Goal: Transaction & Acquisition: Download file/media

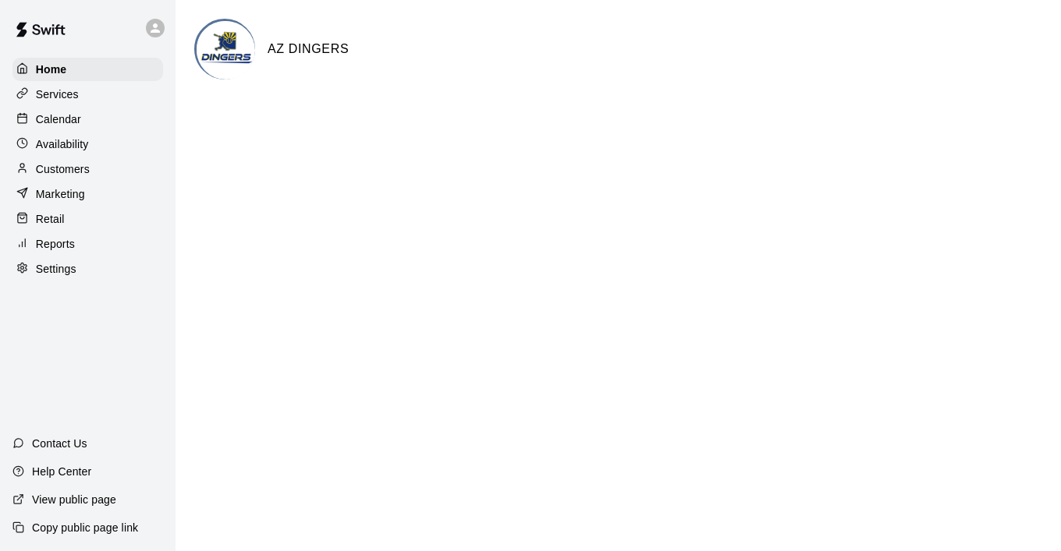
click at [66, 171] on p "Customers" at bounding box center [63, 169] width 54 height 16
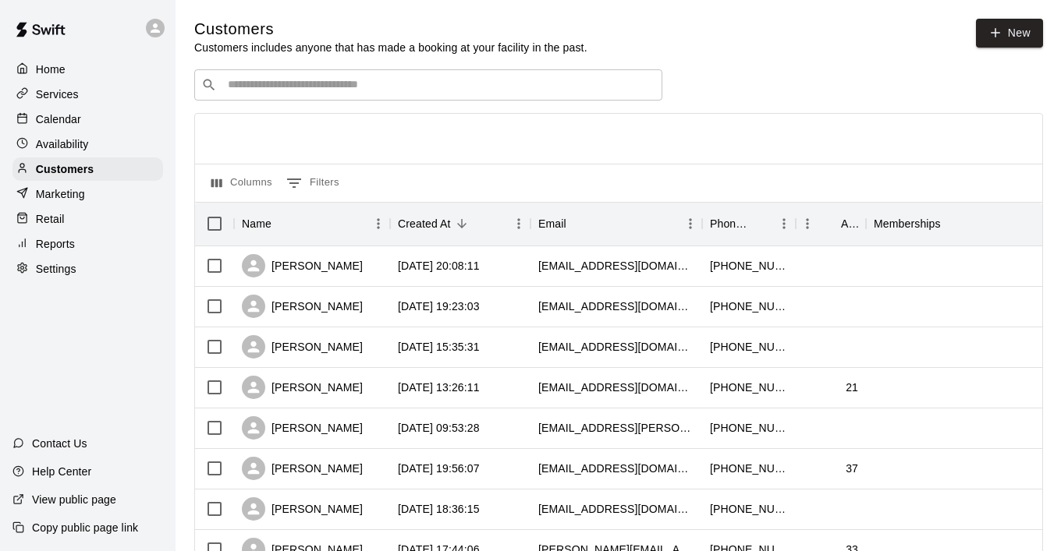
click at [63, 199] on p "Marketing" at bounding box center [60, 194] width 49 height 16
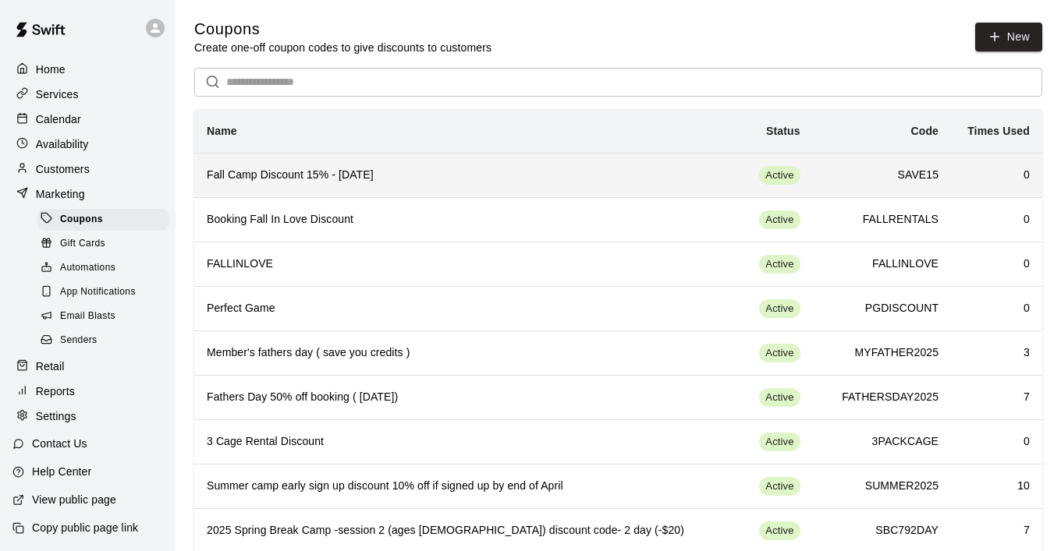
click at [356, 182] on h6 "Fall Camp Discount 15% - [DATE]" at bounding box center [460, 175] width 507 height 17
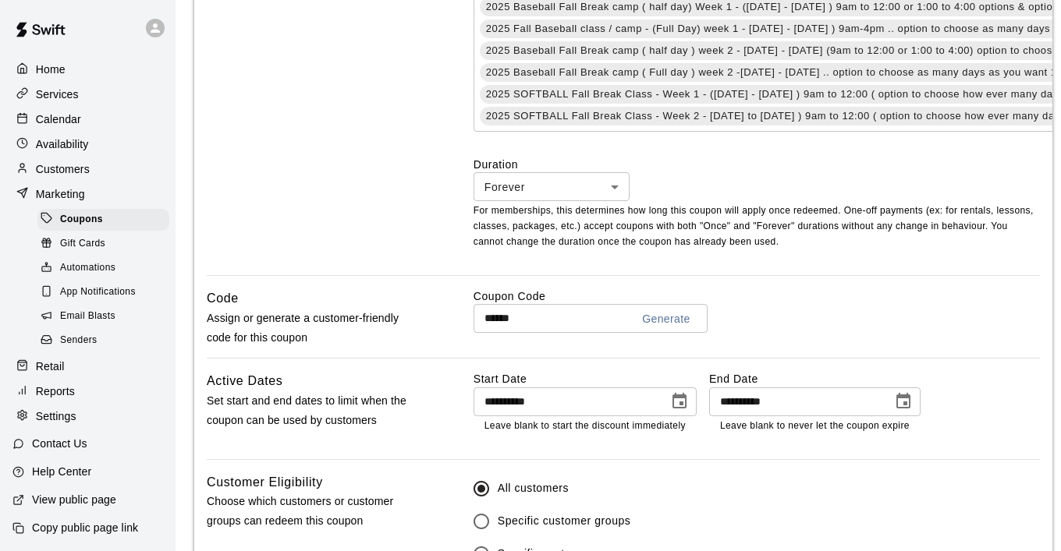
scroll to position [708, 0]
click at [765, 404] on input "**********" at bounding box center [795, 401] width 172 height 29
click at [904, 398] on icon "Choose date, selected date is Sep 22, 2025" at bounding box center [903, 400] width 14 height 16
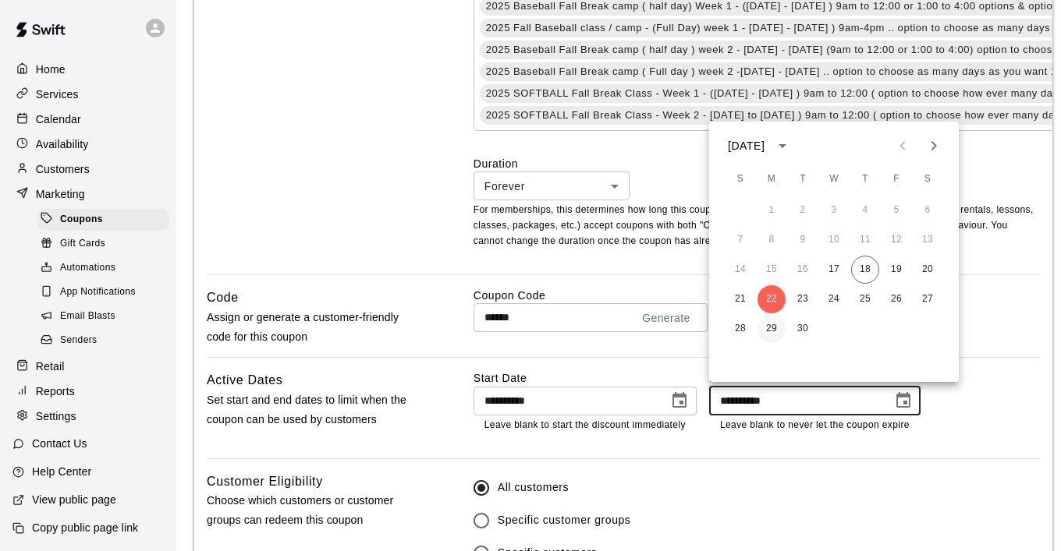
click at [763, 328] on button "29" at bounding box center [771, 329] width 28 height 28
type input "**********"
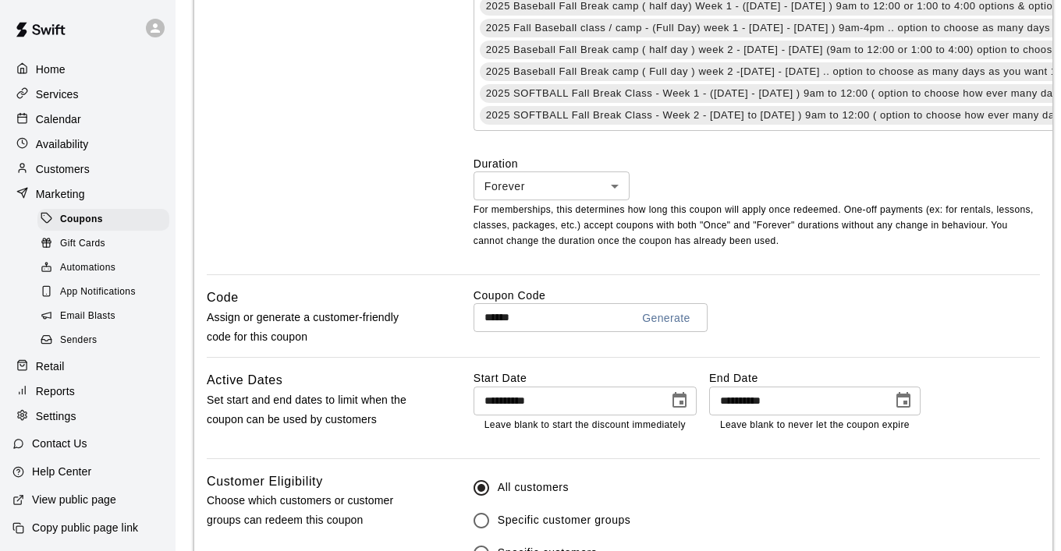
click at [973, 396] on div "**********" at bounding box center [756, 402] width 566 height 62
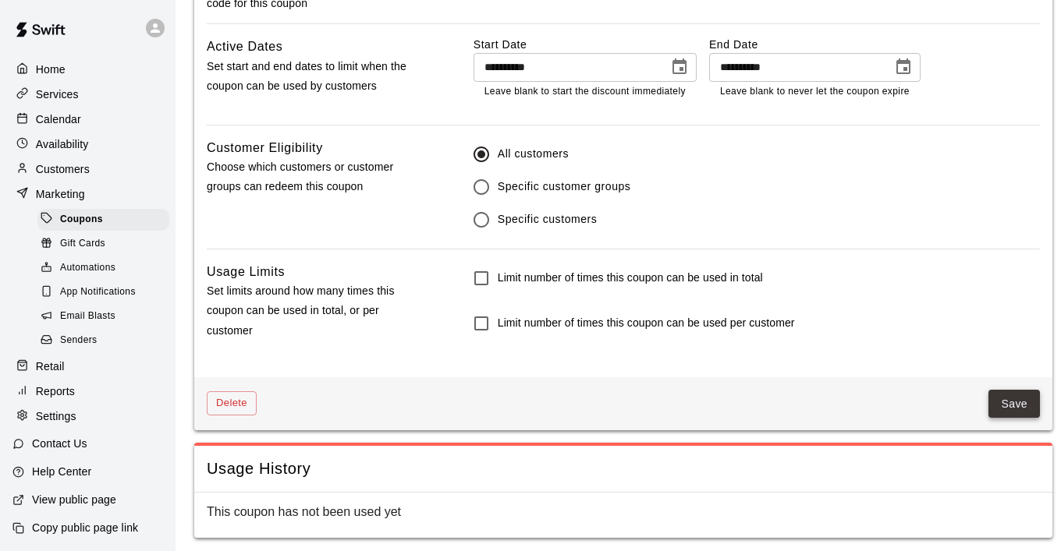
scroll to position [1041, 0]
click at [1025, 400] on button "Save" at bounding box center [1013, 405] width 51 height 29
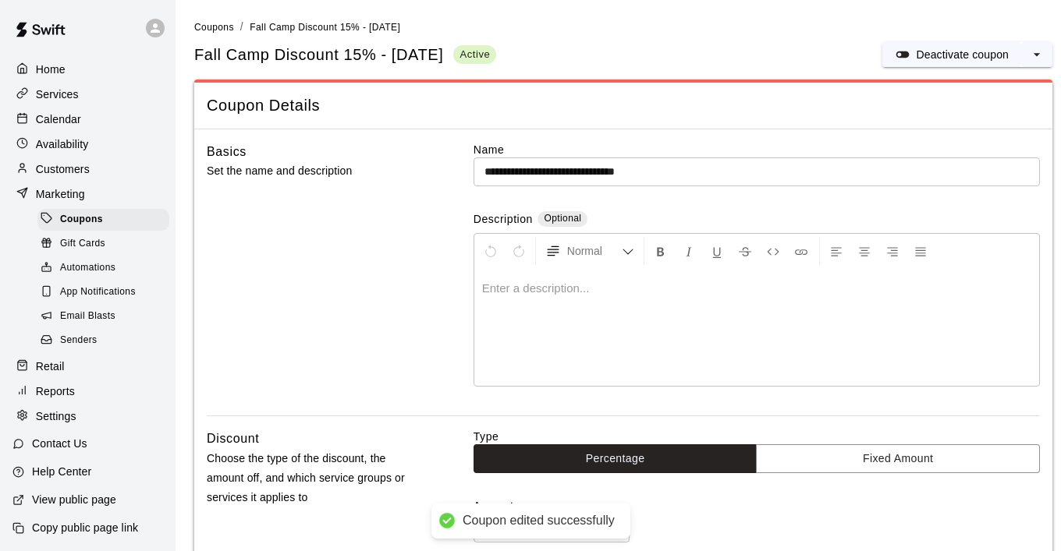
scroll to position [-27, 0]
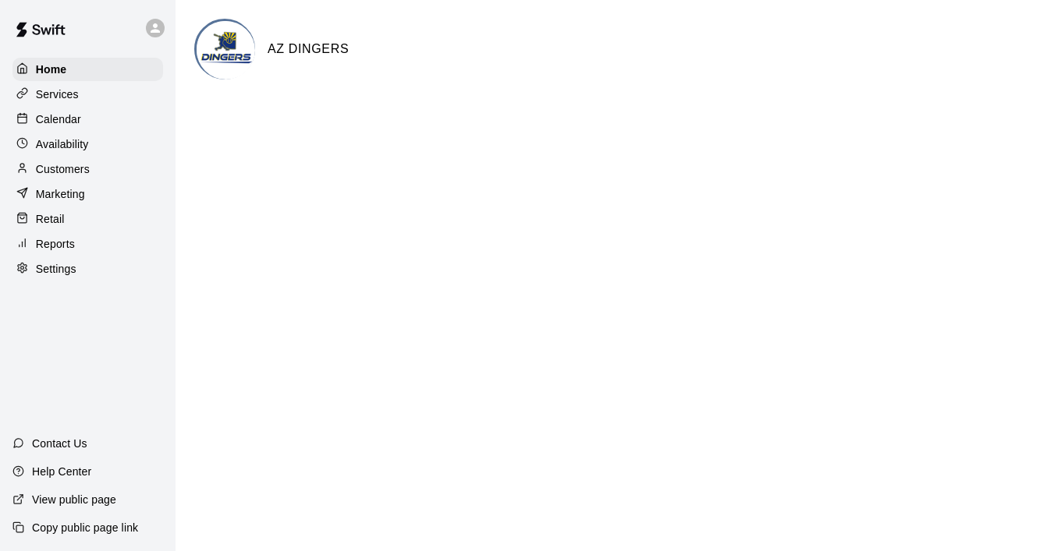
click at [65, 120] on p "Calendar" at bounding box center [58, 120] width 45 height 16
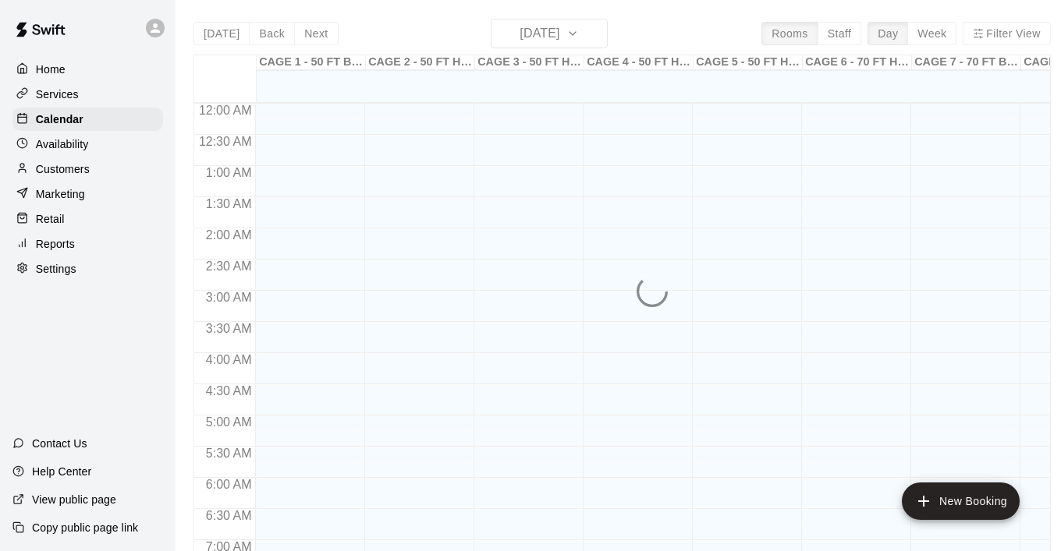
scroll to position [986, 0]
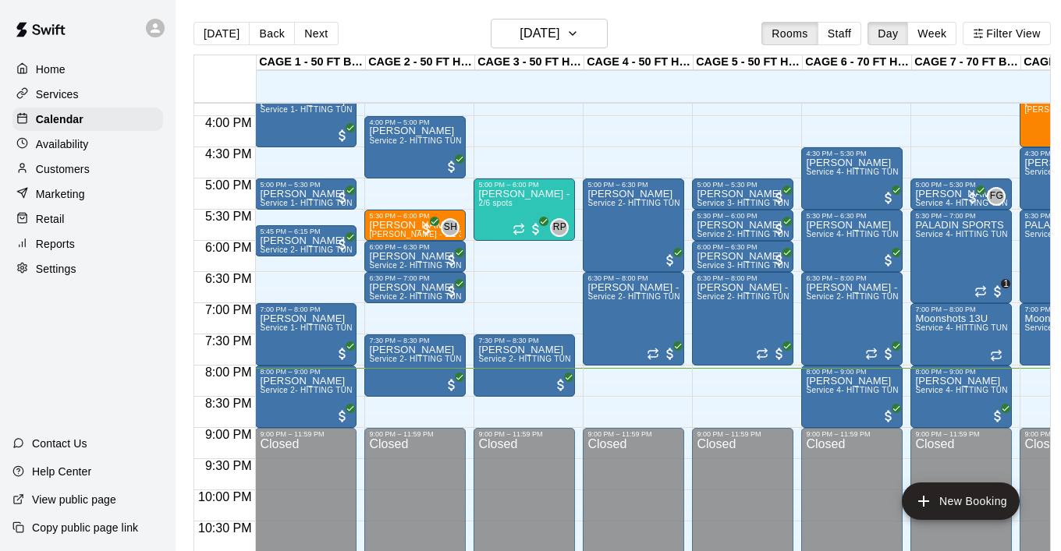
click at [66, 197] on p "Marketing" at bounding box center [60, 194] width 49 height 16
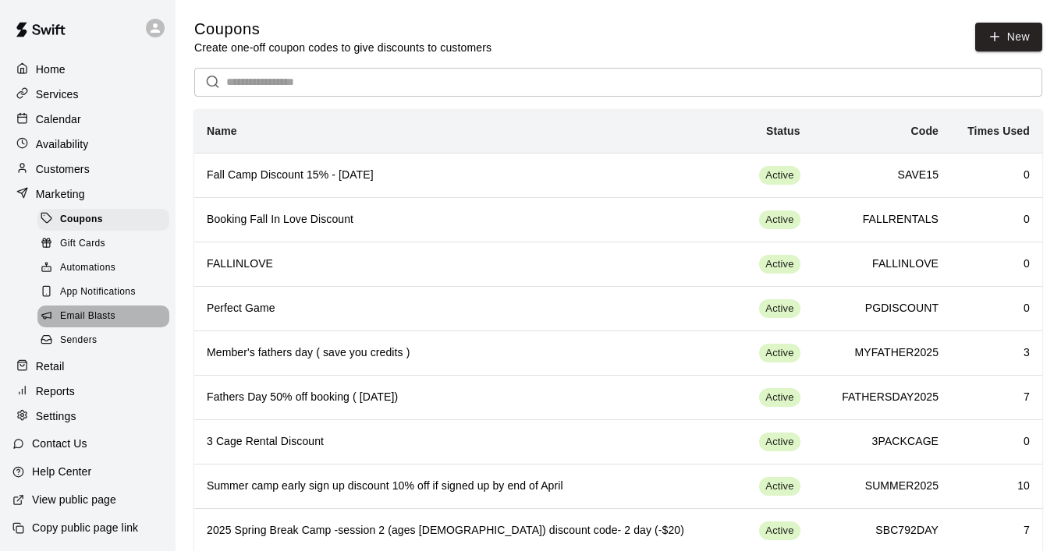
click at [88, 311] on span "Email Blasts" at bounding box center [87, 317] width 55 height 16
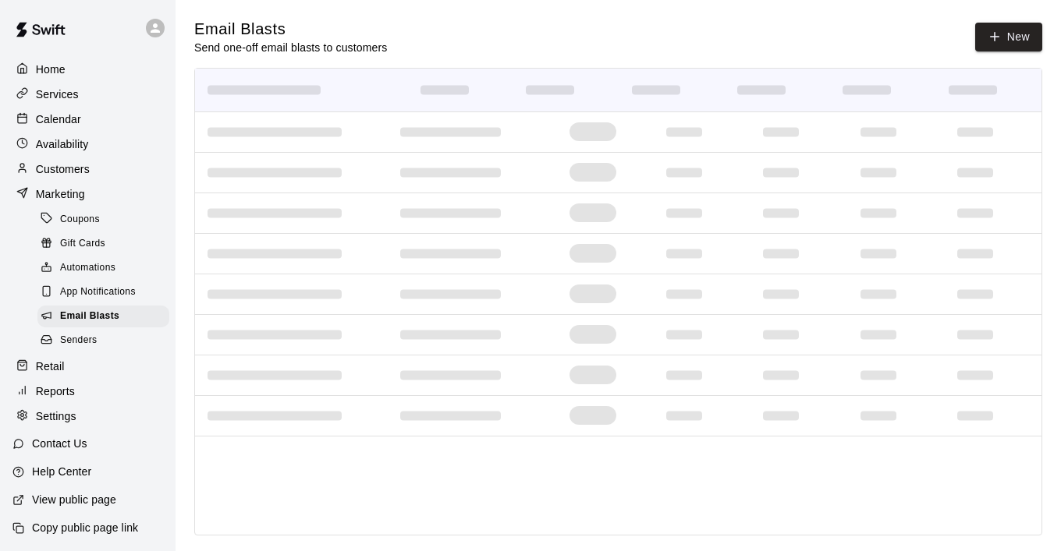
click at [80, 222] on span "Coupons" at bounding box center [80, 220] width 40 height 16
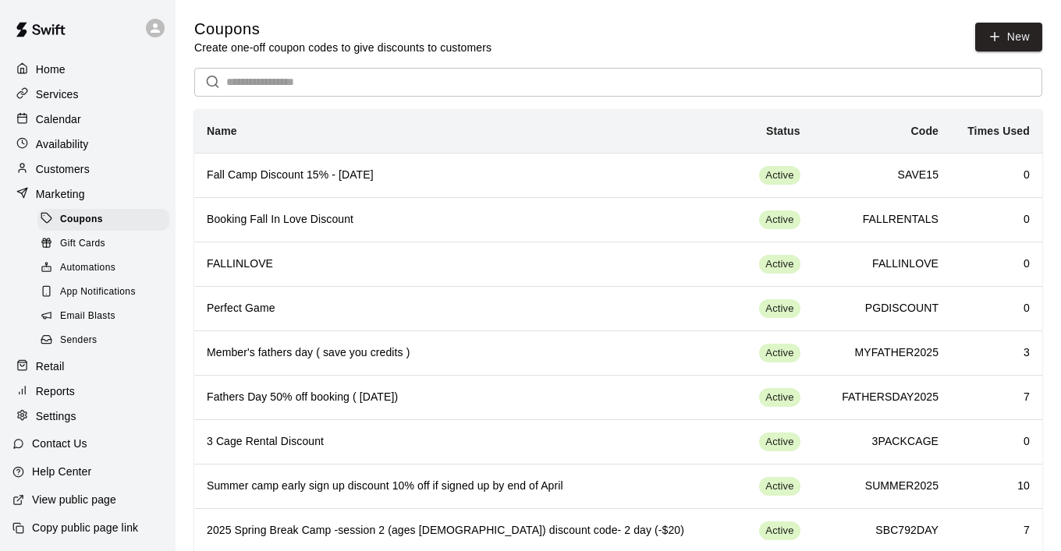
click at [47, 102] on div "Services" at bounding box center [87, 94] width 151 height 23
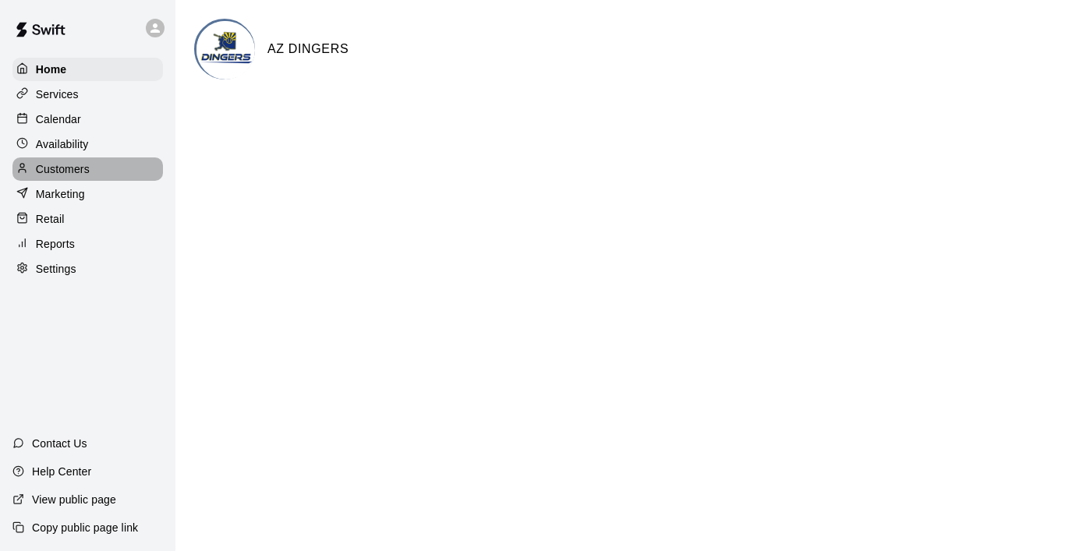
click at [54, 170] on p "Customers" at bounding box center [63, 169] width 54 height 16
